Goal: Task Accomplishment & Management: Use online tool/utility

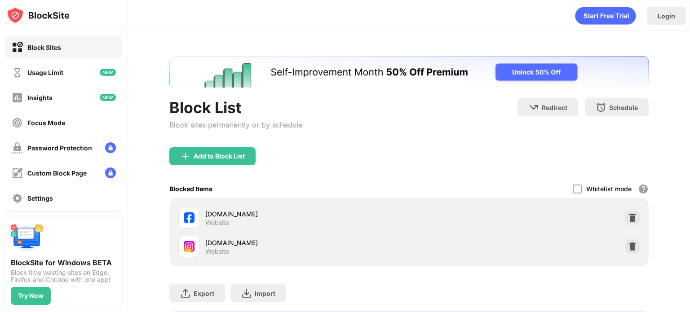
drag, startPoint x: 399, startPoint y: 125, endPoint x: 415, endPoint y: 146, distance: 26.0
click at [399, 125] on div "Block List Block sites permanently or by schedule Redirect Choose a site to be …" at bounding box center [408, 122] width 479 height 49
click at [625, 222] on div at bounding box center [632, 218] width 14 height 14
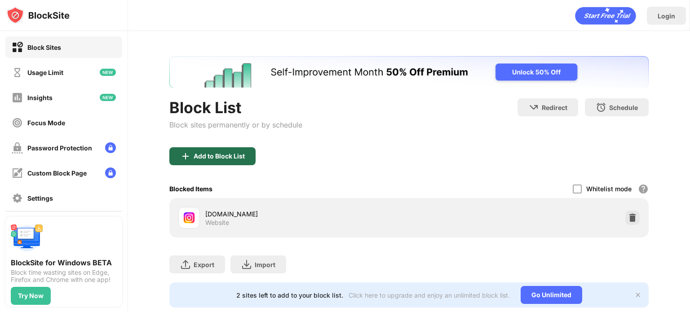
click at [226, 156] on div "Add to Block List" at bounding box center [219, 156] width 51 height 7
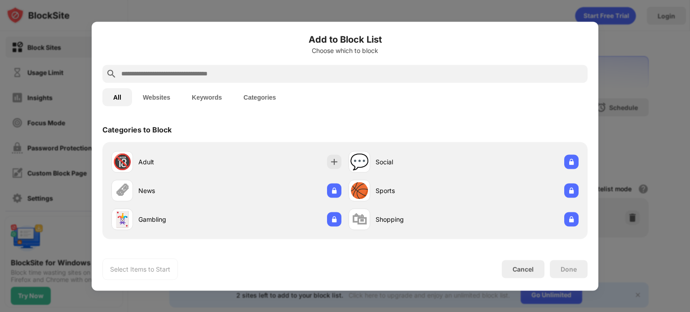
click at [191, 73] on input "text" at bounding box center [352, 73] width 464 height 11
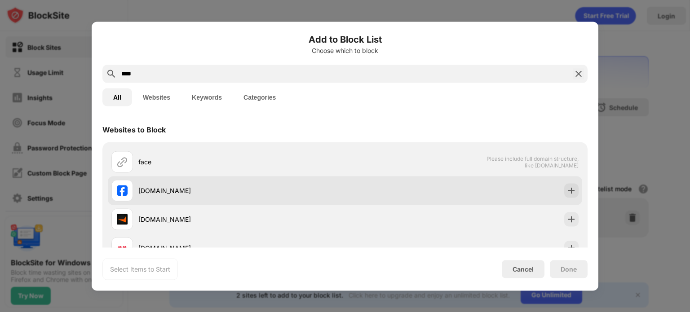
type input "****"
click at [567, 190] on img at bounding box center [571, 190] width 9 height 9
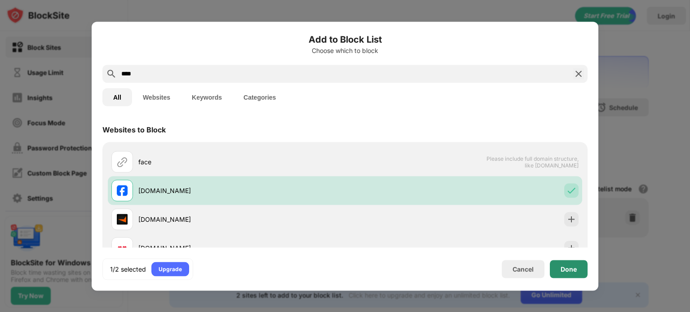
click at [562, 264] on div "Done" at bounding box center [569, 269] width 38 height 18
